Goal: Task Accomplishment & Management: Use online tool/utility

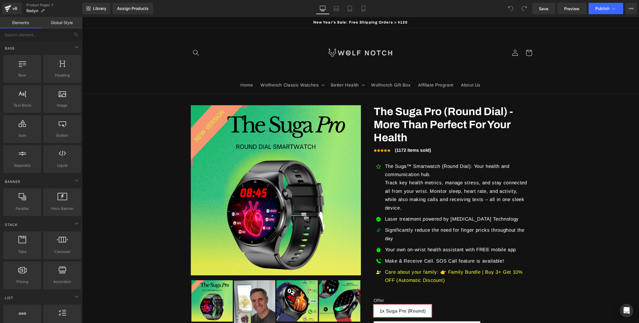
click at [586, 42] on sticky-header "Home Wolfnotch Classic Watches Wolfnotch Classic Watches The Cuthwulf V2 The Cu…" at bounding box center [360, 61] width 557 height 66
click at [138, 9] on div "Assign Products" at bounding box center [132, 8] width 31 height 5
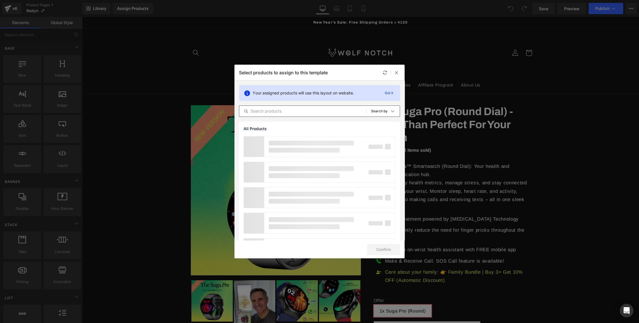
click at [273, 110] on input "text" at bounding box center [302, 111] width 127 height 7
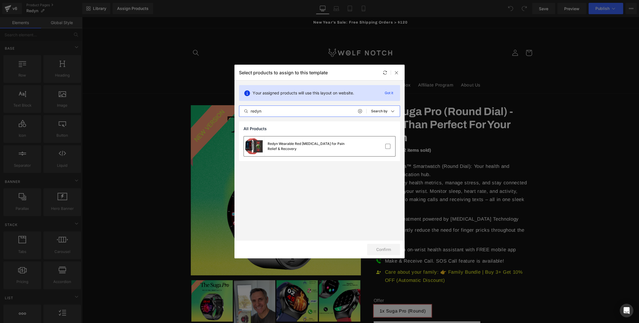
type input "redyn"
click at [333, 147] on div "Redyn Wearable Red [MEDICAL_DATA] for Pain Relief & Recovery" at bounding box center [310, 146] width 85 height 10
click at [389, 250] on button "Confirm" at bounding box center [383, 249] width 33 height 11
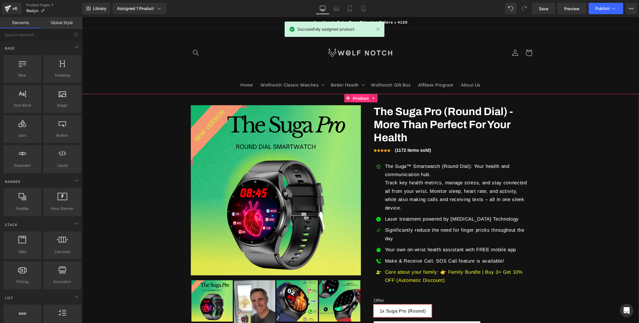
click at [359, 96] on span "Product" at bounding box center [361, 98] width 18 height 9
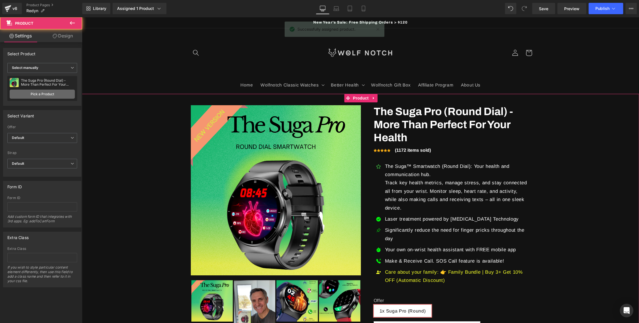
click at [38, 91] on link "Pick a Product" at bounding box center [42, 94] width 65 height 9
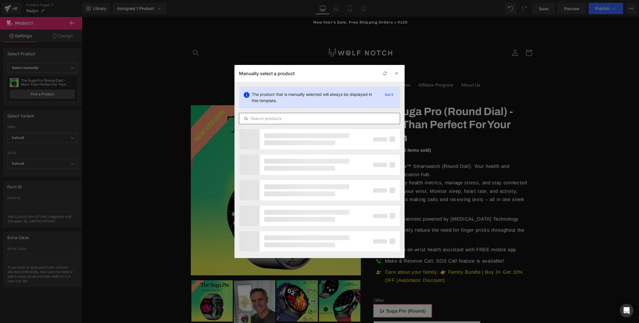
click at [263, 119] on input "text" at bounding box center [319, 118] width 161 height 7
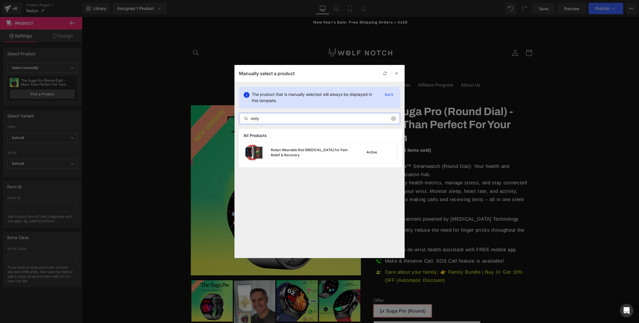
type input "redy"
drag, startPoint x: 288, startPoint y: 153, endPoint x: 206, endPoint y: 137, distance: 82.8
click at [288, 153] on div "Redyn Wearable Red [MEDICAL_DATA] for Pain Relief & Recovery" at bounding box center [313, 152] width 84 height 10
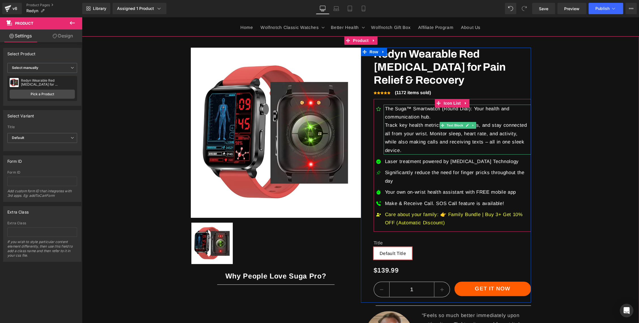
scroll to position [58, 0]
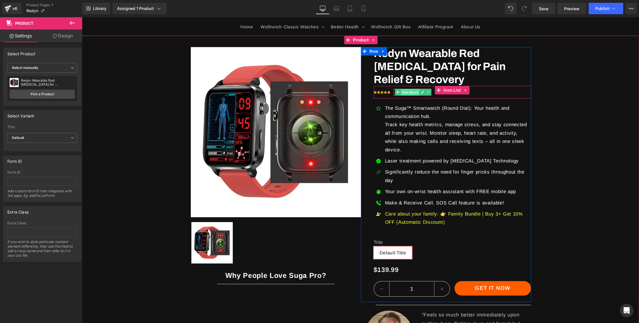
click at [401, 92] on span "Text Block" at bounding box center [410, 92] width 19 height 7
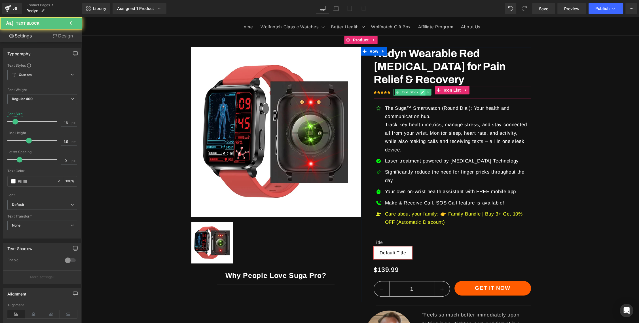
click at [423, 92] on icon at bounding box center [422, 91] width 3 height 3
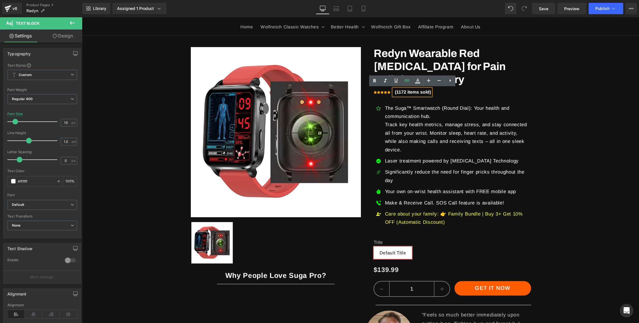
click at [397, 93] on strong "(1172 items sold)" at bounding box center [413, 92] width 36 height 5
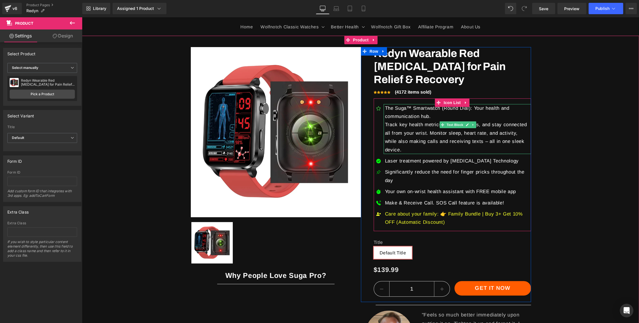
click at [408, 113] on p "The Suga™ Smartwatch (Round Dial): Your health and communication hub." at bounding box center [458, 112] width 146 height 17
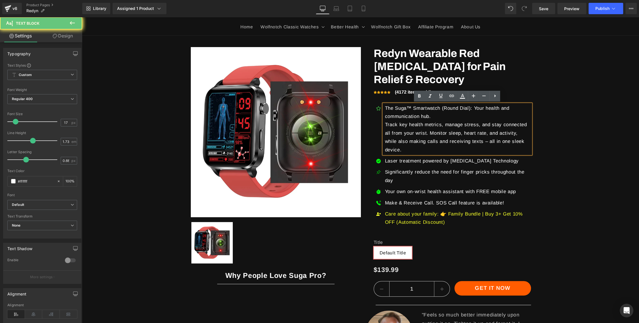
click at [408, 113] on p "The Suga™ Smartwatch (Round Dial): Your health and communication hub." at bounding box center [458, 112] width 146 height 17
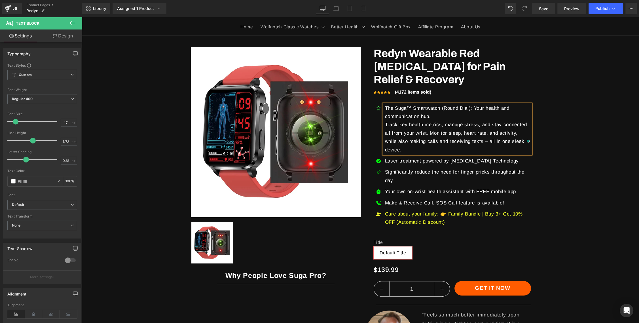
paste div "To enrich screen reader interactions, please activate Accessibility in Grammarl…"
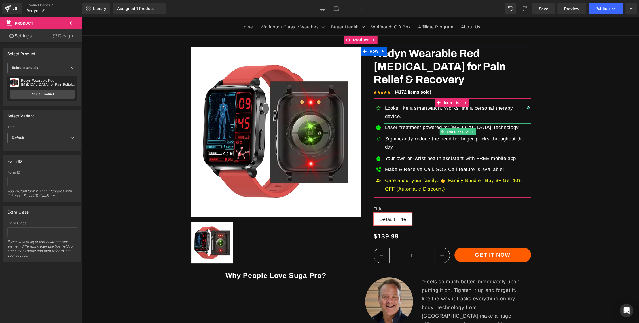
click at [400, 123] on p "Laser treatment powered by [MEDICAL_DATA] Technology" at bounding box center [458, 127] width 146 height 8
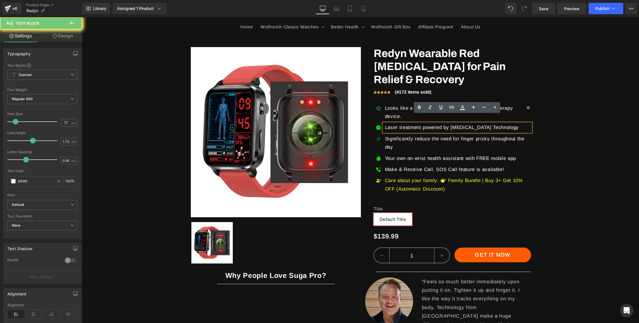
click at [400, 123] on p "Laser treatment powered by [MEDICAL_DATA] Technology" at bounding box center [458, 127] width 146 height 8
paste div "To enrich screen reader interactions, please activate Accessibility in Grammarl…"
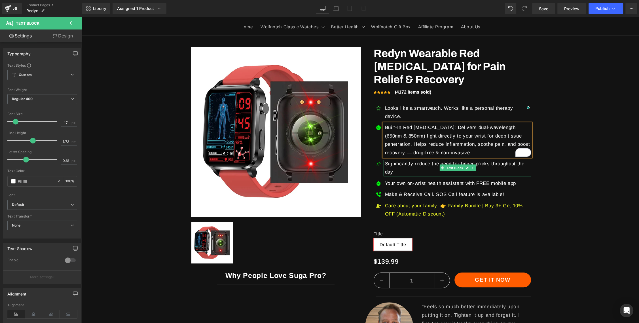
click at [398, 160] on p "Significantly reduce the need for finger pricks throughout the day" at bounding box center [458, 168] width 146 height 17
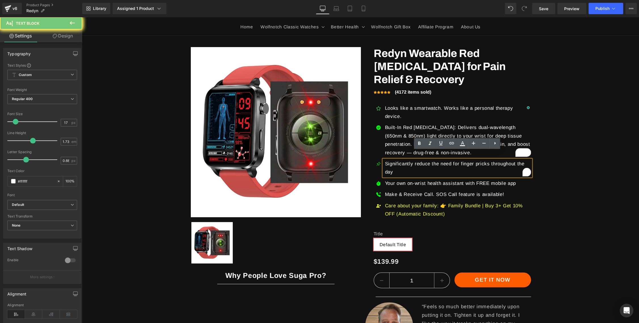
click at [398, 160] on p "Significantly reduce the need for finger pricks throughout the day" at bounding box center [458, 168] width 146 height 17
paste div "To enrich screen reader interactions, please activate Accessibility in Grammarl…"
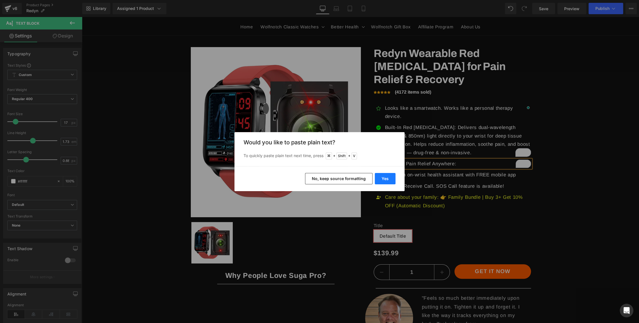
click at [384, 180] on button "Yes" at bounding box center [385, 178] width 21 height 11
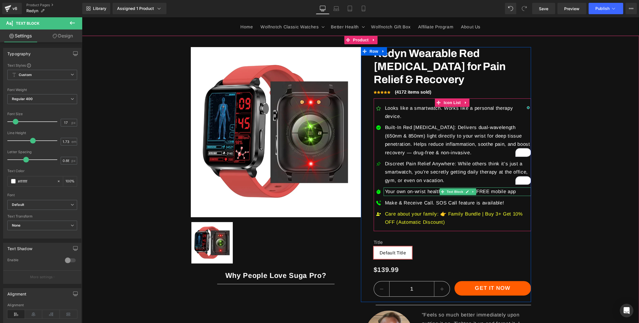
click at [405, 187] on p "Your own on-wrist health assistant with FREE mobile app" at bounding box center [458, 191] width 146 height 8
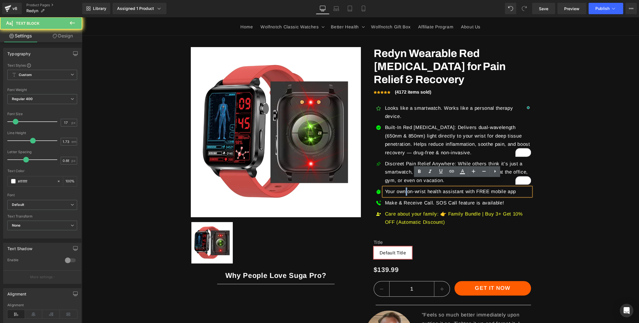
click at [405, 187] on p "Your own on-wrist health assistant with FREE mobile app" at bounding box center [458, 191] width 146 height 8
paste div
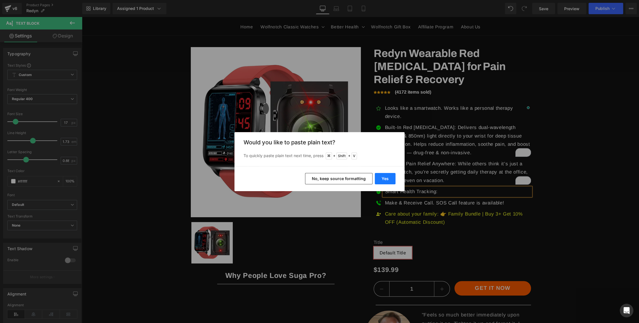
click at [383, 179] on button "Yes" at bounding box center [385, 178] width 21 height 11
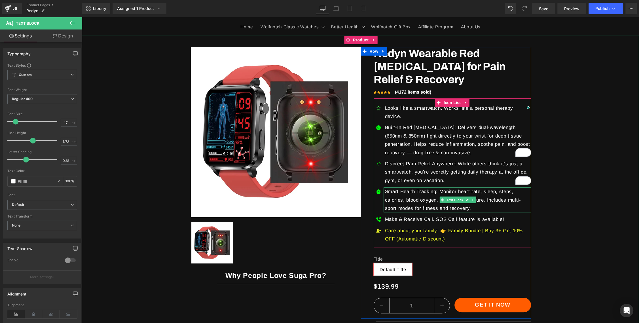
scroll to position [57, 0]
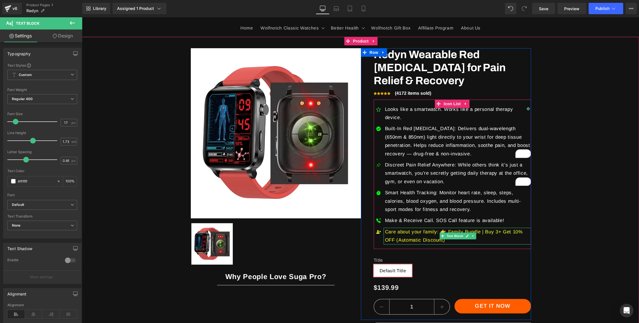
click at [400, 228] on p "Care about your family: 👉 Family Bundle | Buy 3+ Get 10% OFF (Automatic Discoun…" at bounding box center [458, 236] width 146 height 17
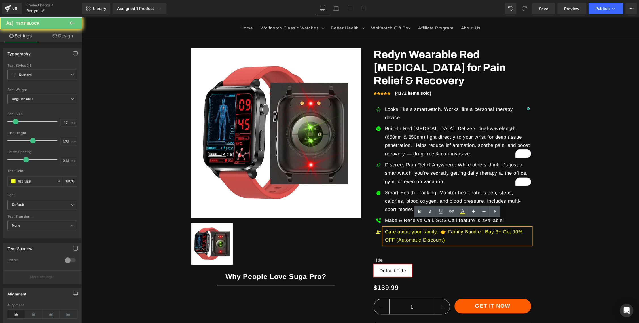
click at [400, 228] on p "Care about your family: 👉 Family Bundle | Buy 3+ Get 10% OFF (Automatic Discoun…" at bounding box center [458, 236] width 146 height 17
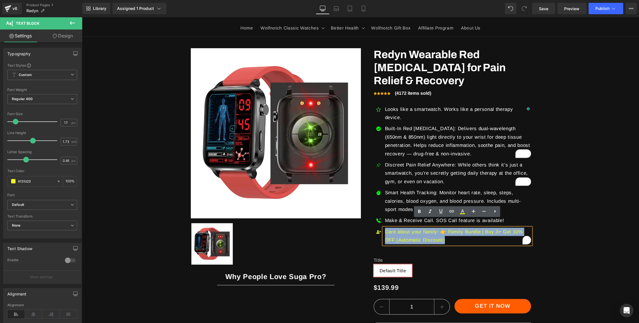
paste div "To enrich screen reader interactions, please activate Accessibility in Grammarl…"
